Goal: Check status: Check status

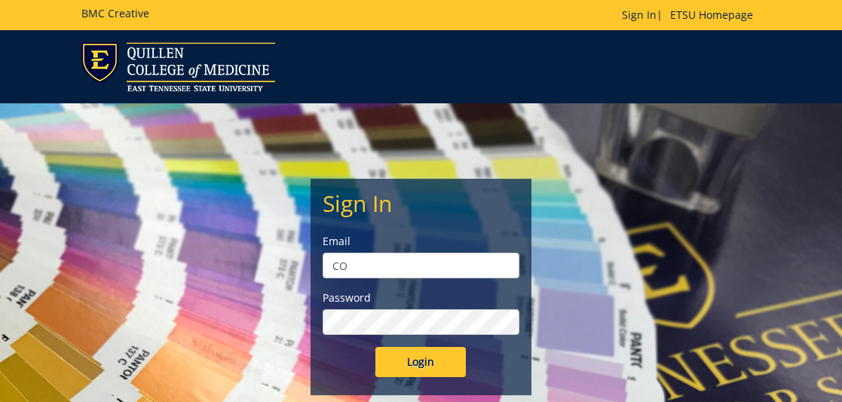
type input "C"
type input "[EMAIL_ADDRESS][DOMAIN_NAME]"
click at [421, 362] on input "Login" at bounding box center [421, 362] width 90 height 30
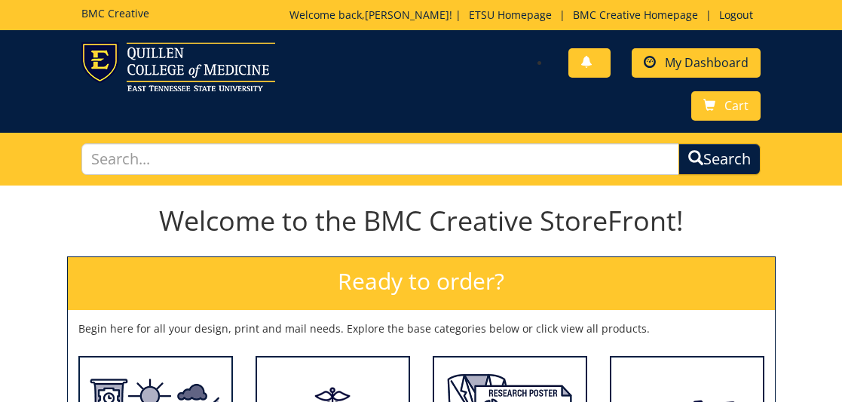
click at [674, 66] on span "My Dashboard" at bounding box center [707, 62] width 84 height 17
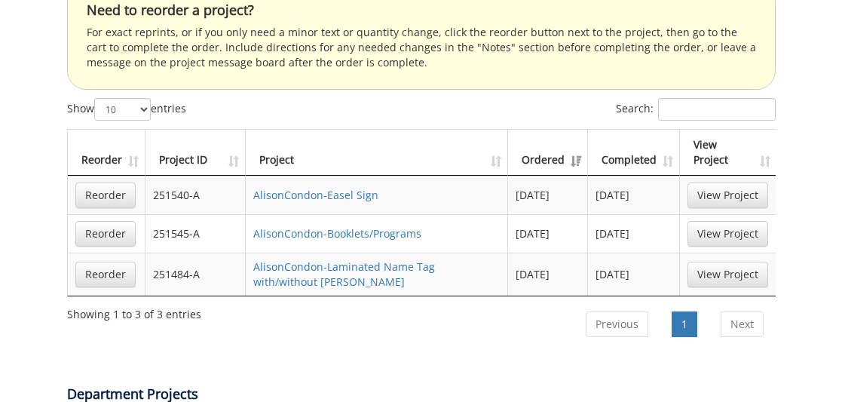
scroll to position [889, 0]
click at [732, 183] on link "View Project" at bounding box center [728, 196] width 81 height 26
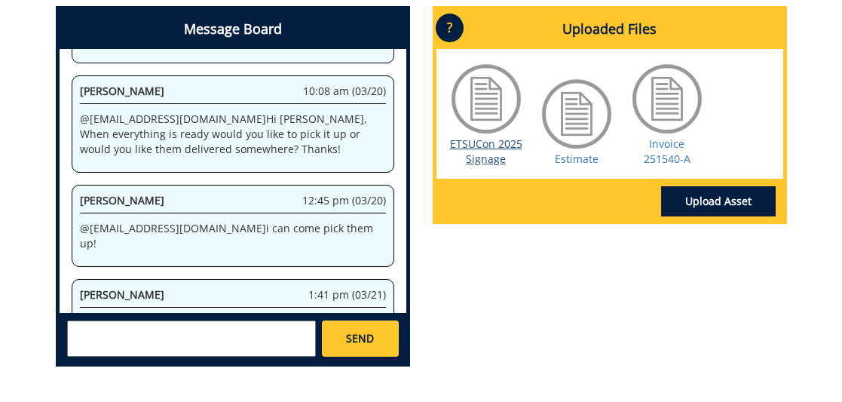
scroll to position [692, 0]
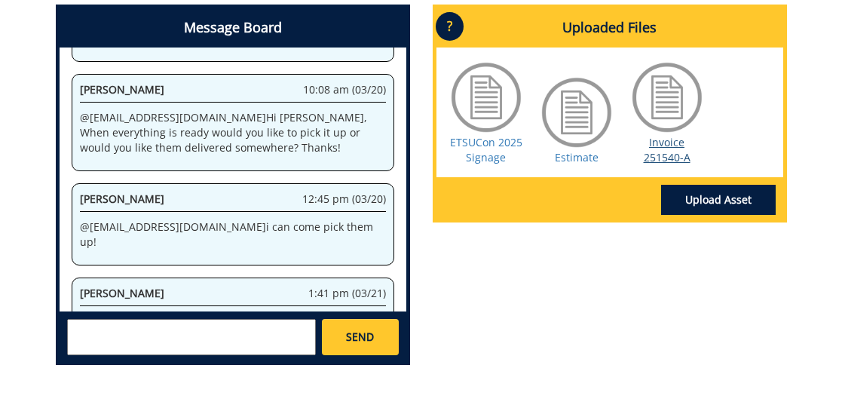
click at [667, 155] on link "Invoice 251540-A" at bounding box center [667, 149] width 47 height 29
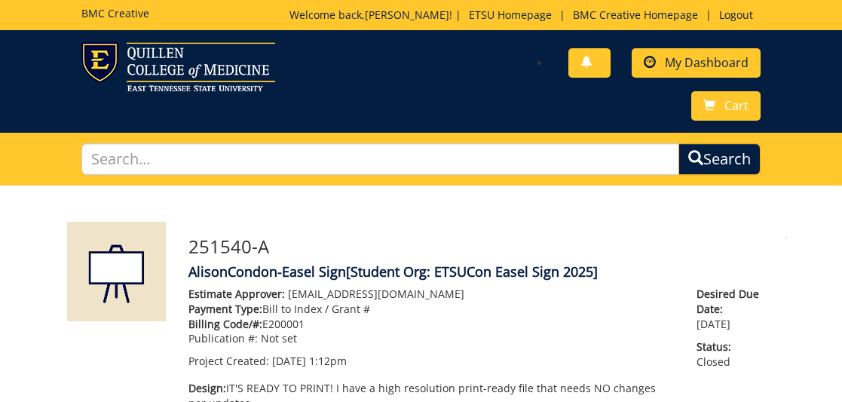
scroll to position [0, 0]
click at [722, 58] on span "My Dashboard" at bounding box center [707, 62] width 84 height 17
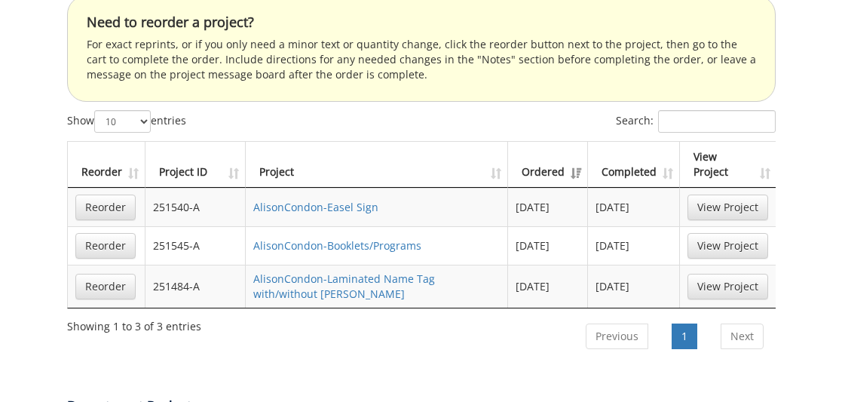
scroll to position [876, 0]
click at [741, 234] on link "View Project" at bounding box center [728, 247] width 81 height 26
click at [372, 272] on link "AlisonCondon-Laminated Name Tag with/without Lanyard" at bounding box center [344, 286] width 182 height 29
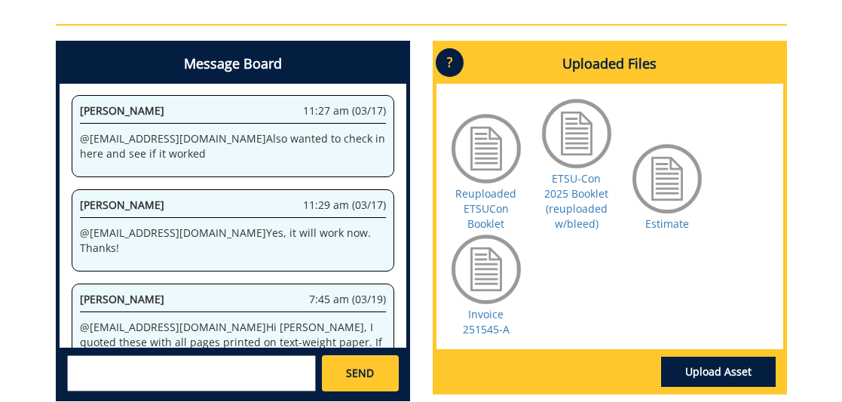
scroll to position [740, 0]
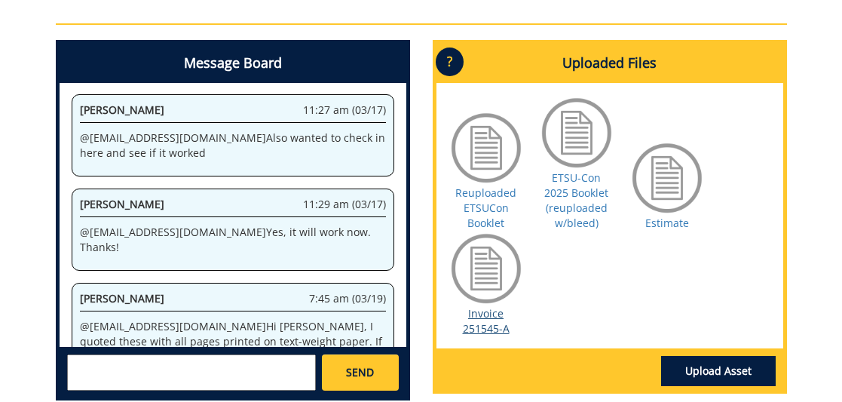
click at [476, 314] on link "Invoice 251545-A" at bounding box center [486, 320] width 47 height 29
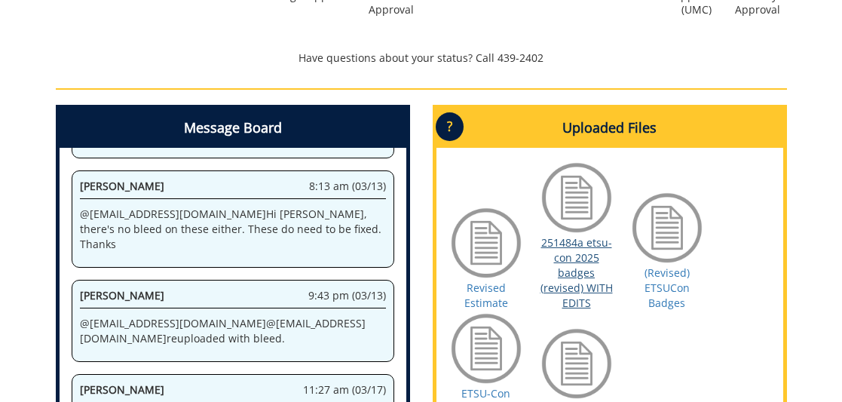
scroll to position [781, 0]
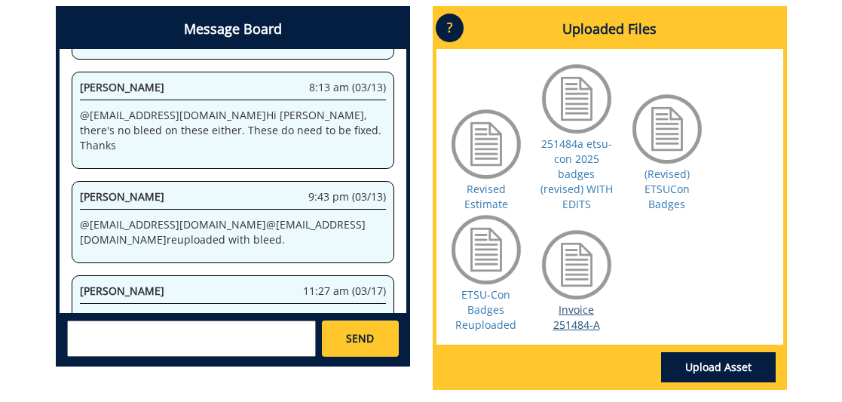
click at [584, 313] on link "Invoice 251484-A" at bounding box center [577, 316] width 47 height 29
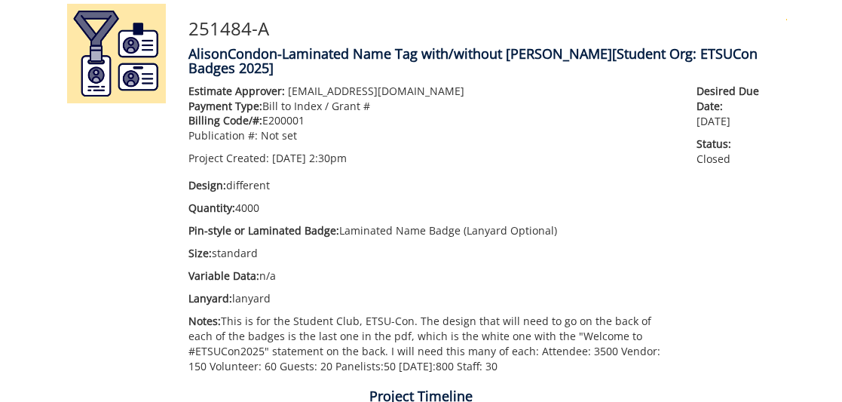
scroll to position [120, 0]
